Goal: Information Seeking & Learning: Understand process/instructions

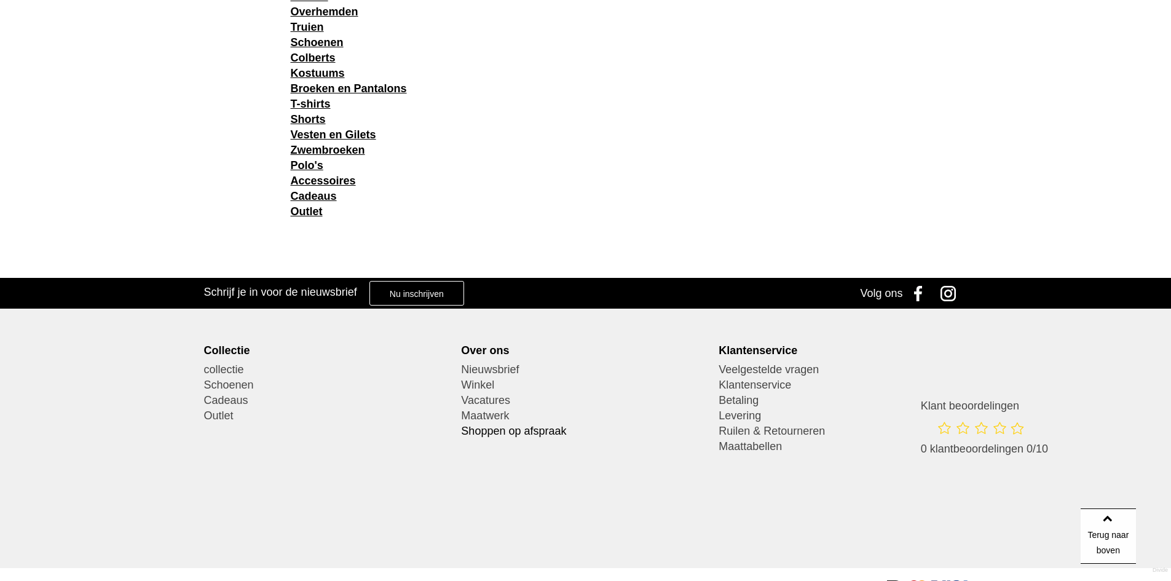
scroll to position [1911, 0]
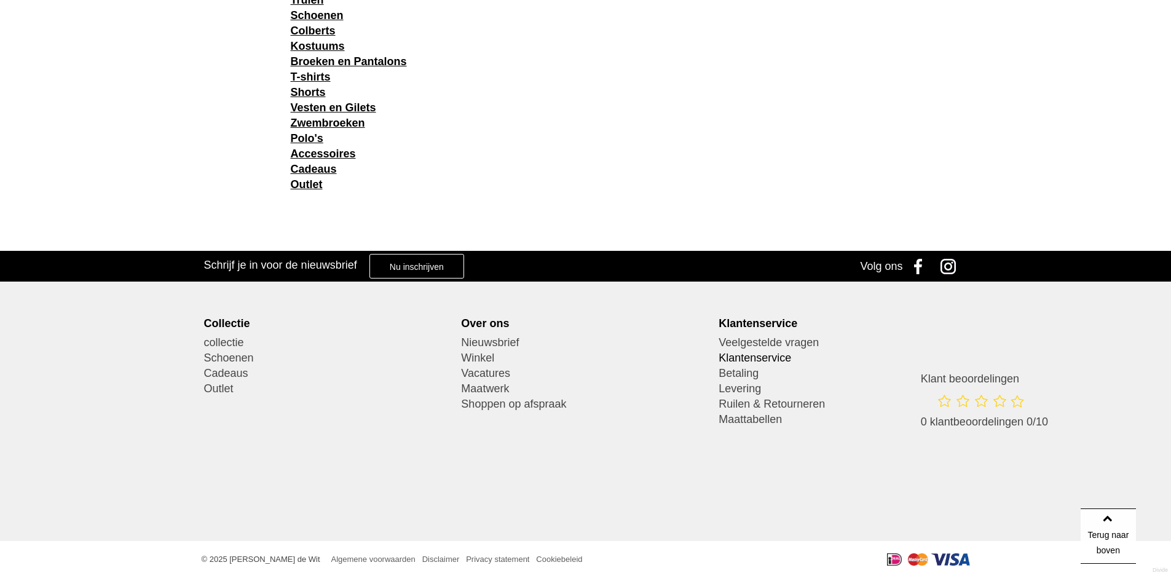
click at [778, 355] on link "Klantenservice" at bounding box center [843, 357] width 248 height 15
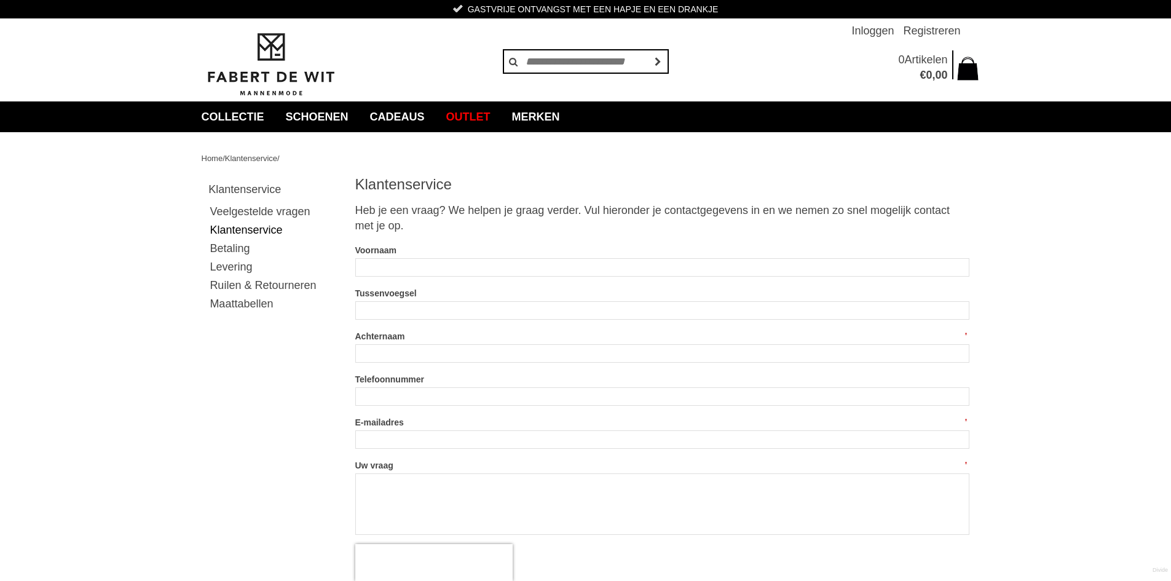
click at [274, 283] on link "Ruilen & Retourneren" at bounding box center [273, 285] width 130 height 18
